Goal: Transaction & Acquisition: Purchase product/service

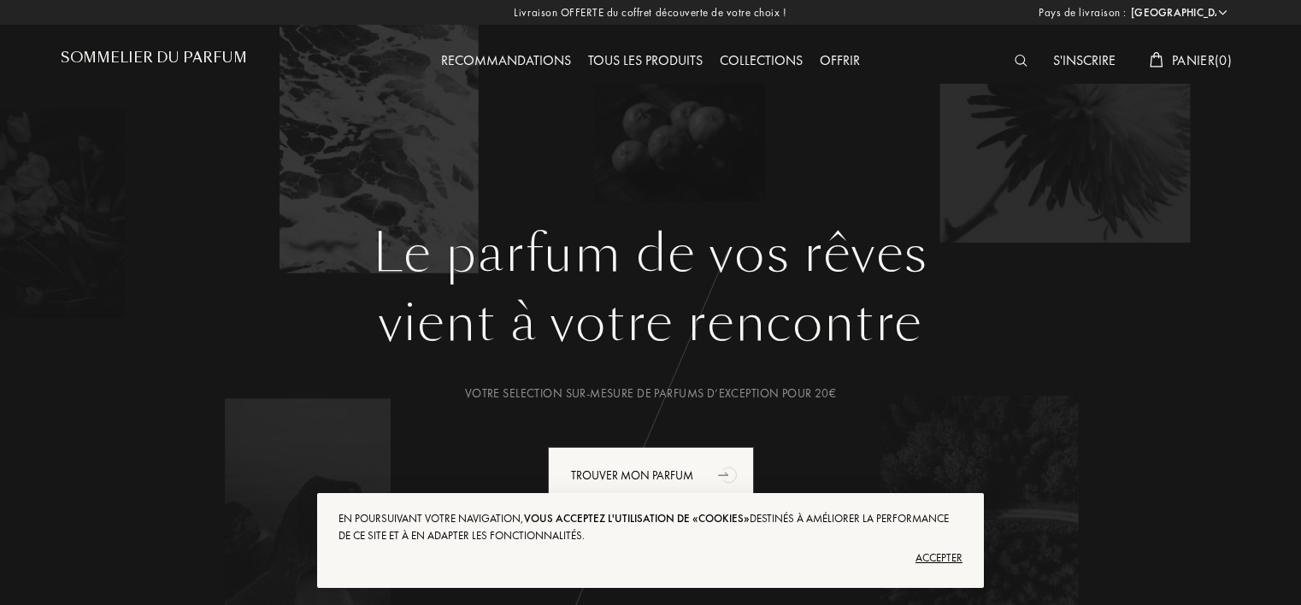
select select "FR"
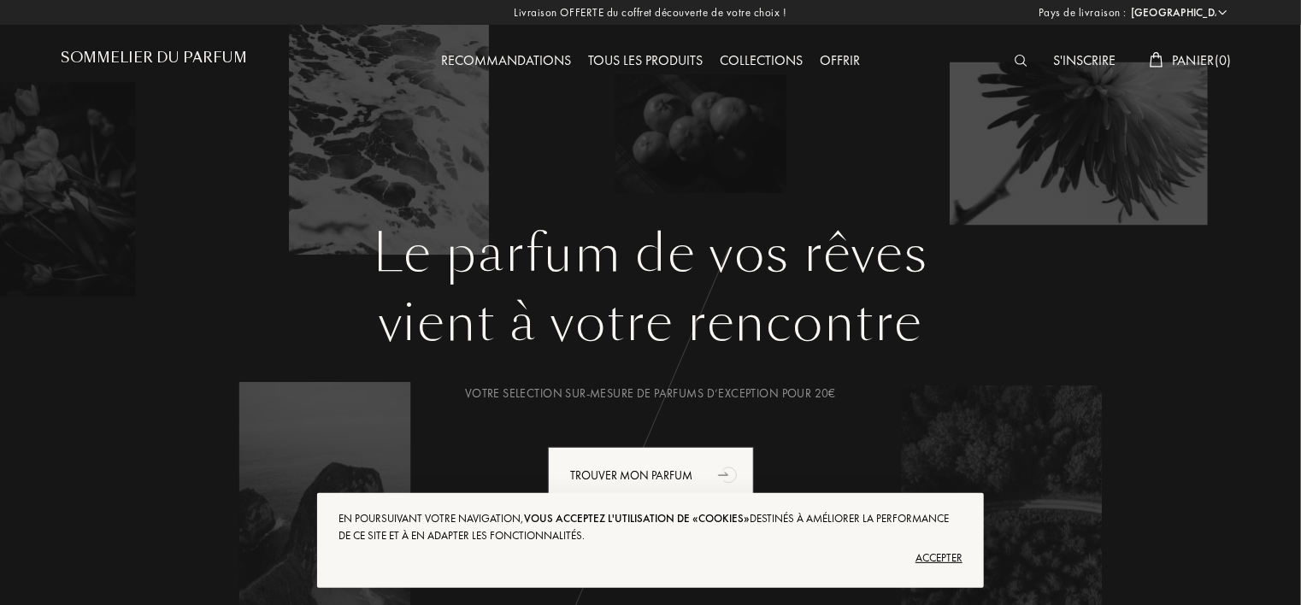
click at [1010, 63] on div at bounding box center [1025, 61] width 38 height 22
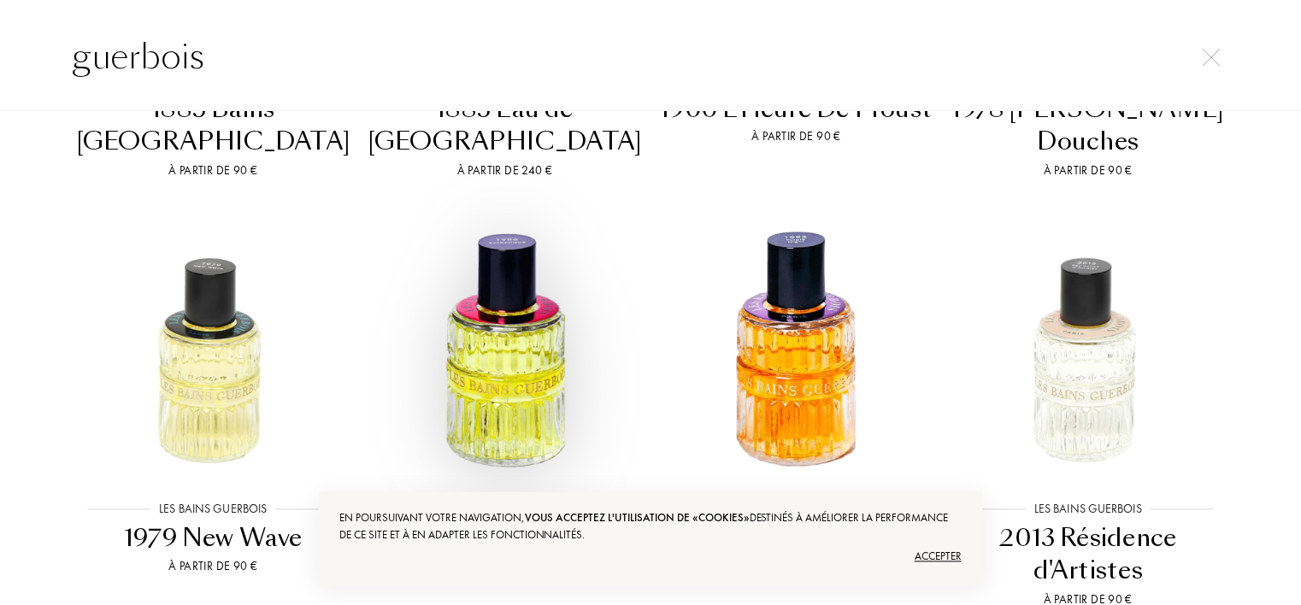
scroll to position [769, 0]
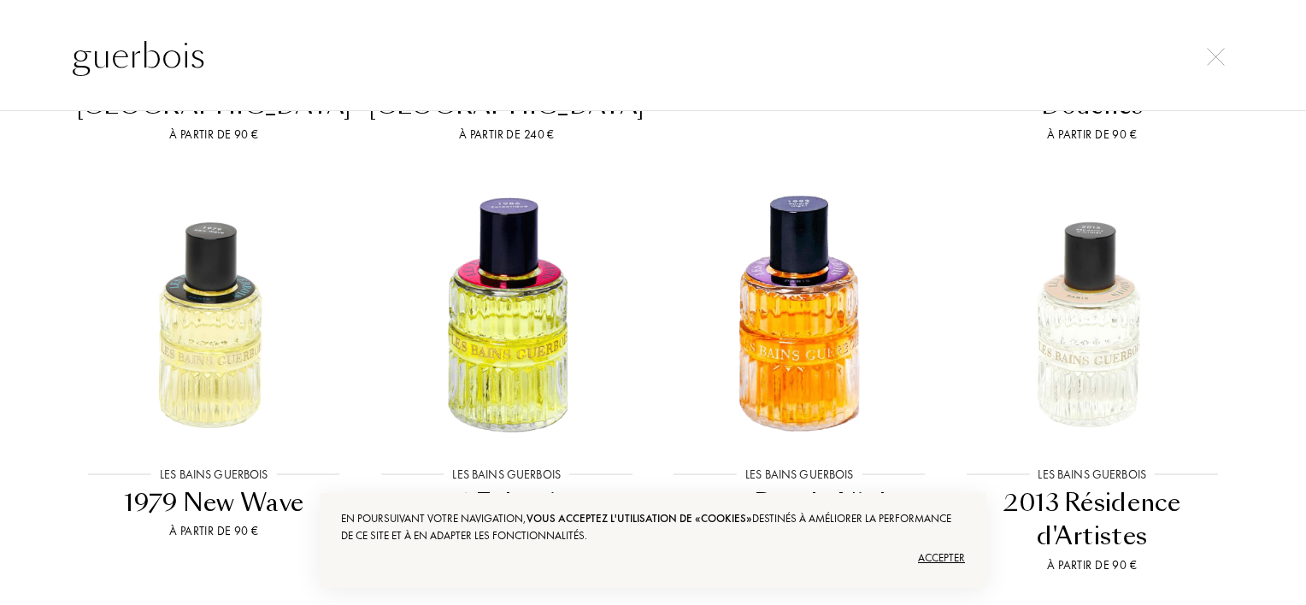
type input "guerbois"
click at [1109, 486] on div "2013 Résidence d'Artistes" at bounding box center [1092, 520] width 279 height 68
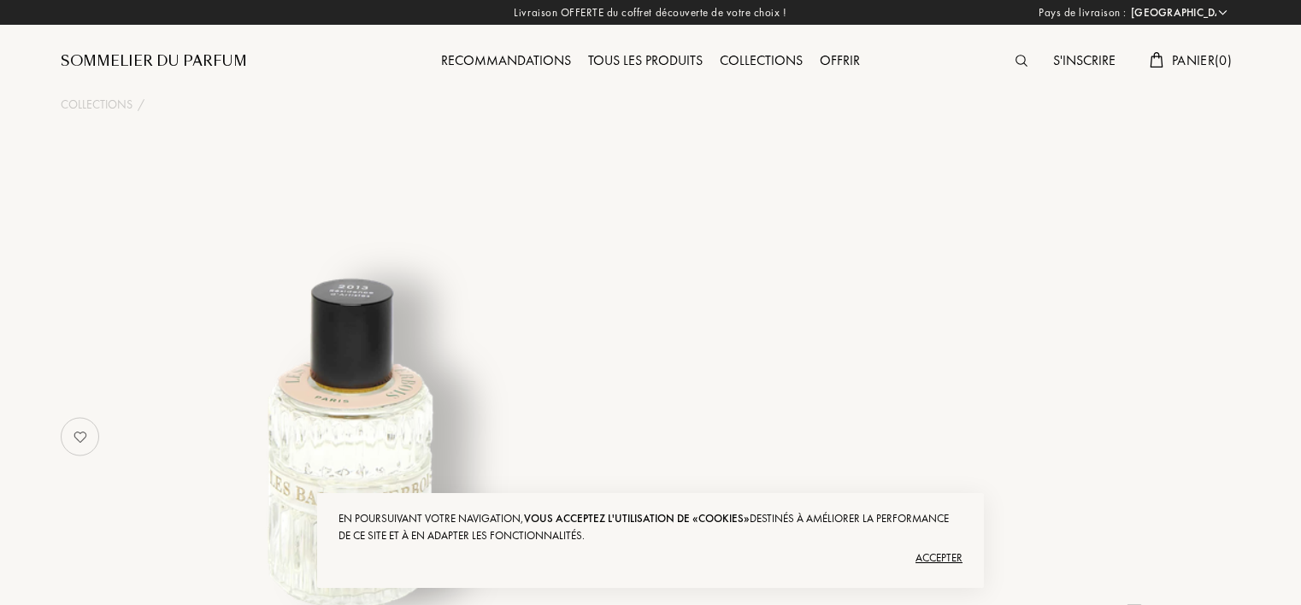
select select "FR"
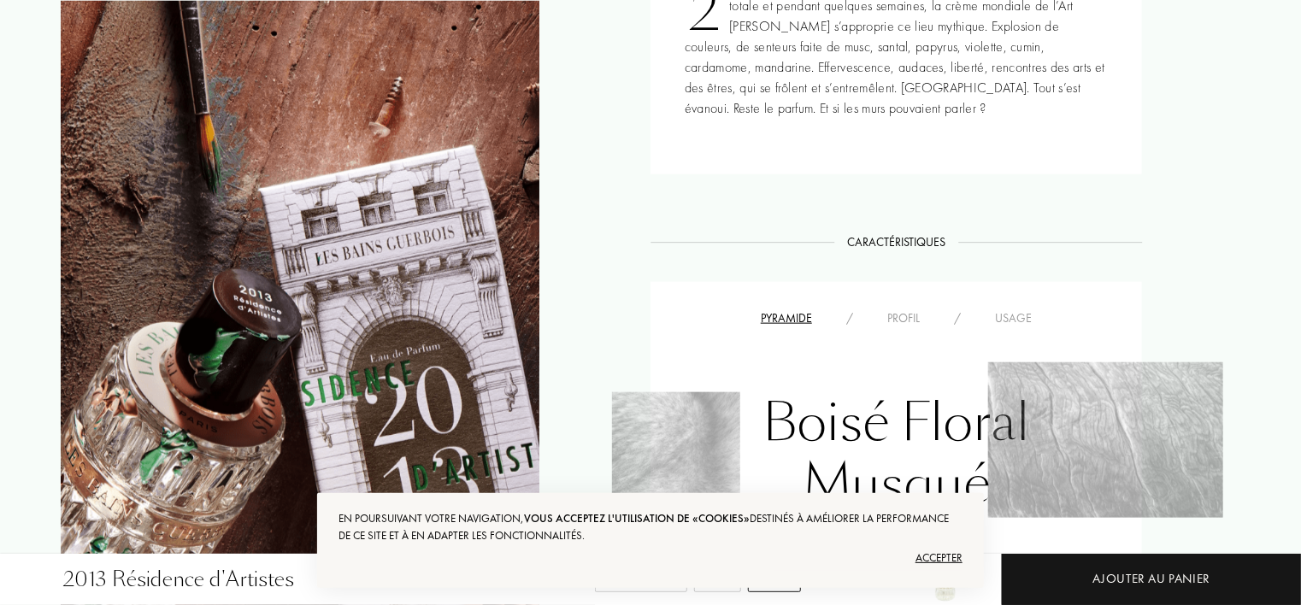
scroll to position [854, 0]
click at [940, 561] on div "Accepter" at bounding box center [650, 557] width 624 height 27
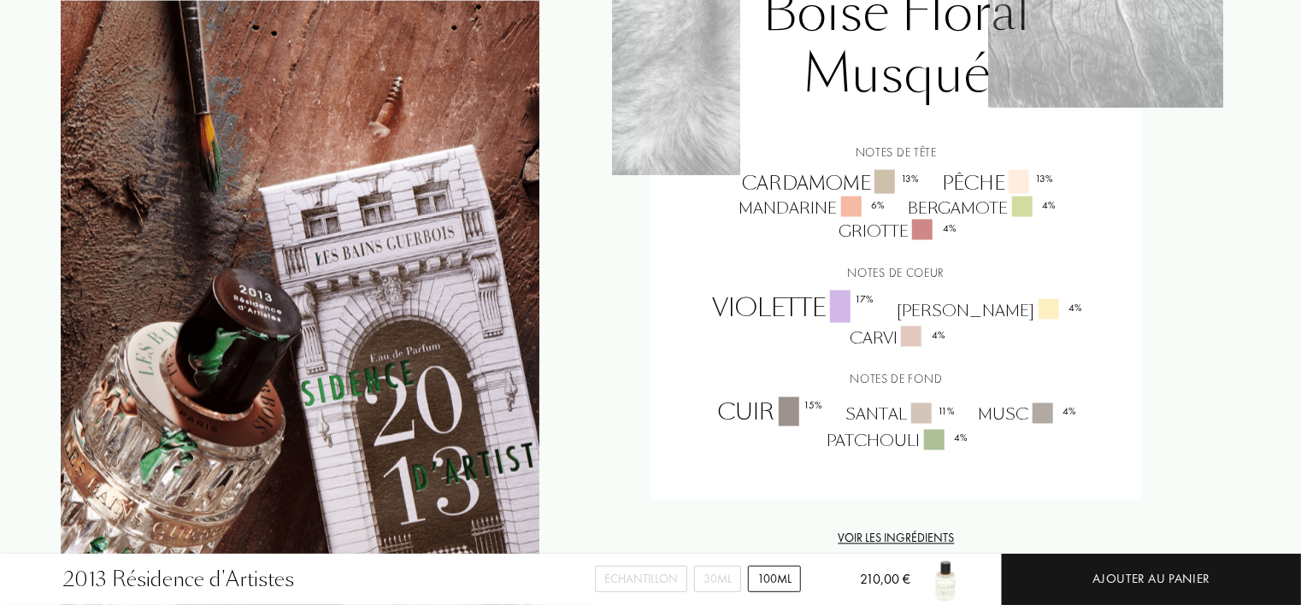
scroll to position [1282, 0]
